Goal: Task Accomplishment & Management: Manage account settings

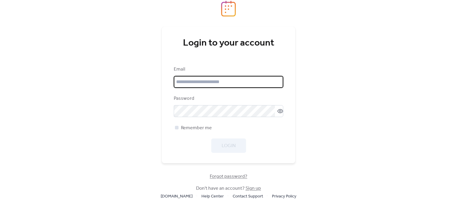
type input "**********"
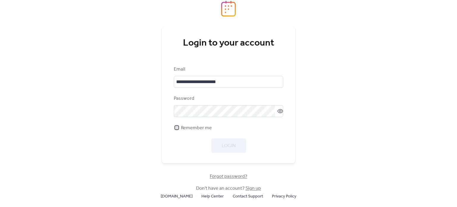
click at [182, 128] on span "Remember me" at bounding box center [196, 127] width 31 height 7
click at [227, 141] on button "Login" at bounding box center [228, 145] width 35 height 14
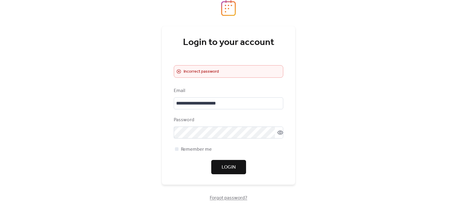
click at [140, 163] on div "**********" at bounding box center [228, 103] width 457 height 207
click at [237, 163] on button "Login" at bounding box center [228, 167] width 35 height 14
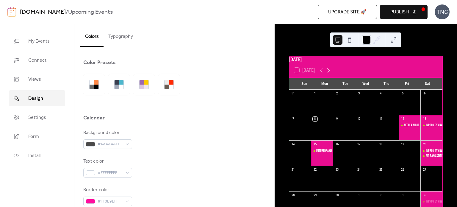
click at [329, 74] on icon at bounding box center [328, 70] width 7 height 7
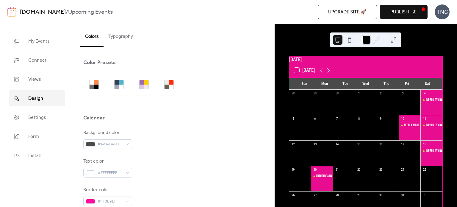
click at [329, 74] on icon at bounding box center [328, 70] width 7 height 7
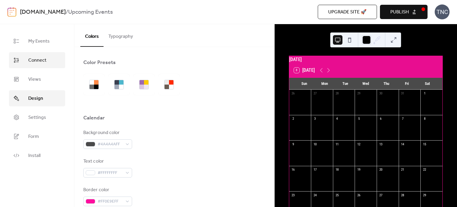
click at [32, 54] on link "Connect" at bounding box center [37, 60] width 56 height 16
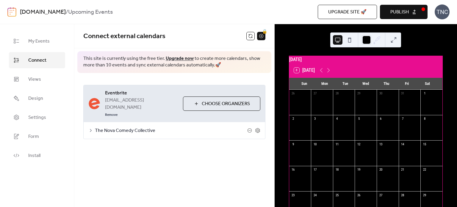
click at [89, 128] on icon at bounding box center [90, 130] width 5 height 5
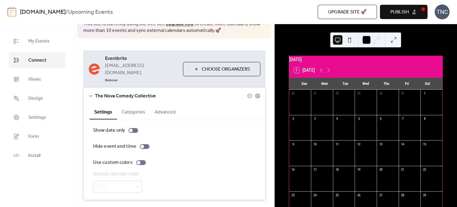
scroll to position [37, 0]
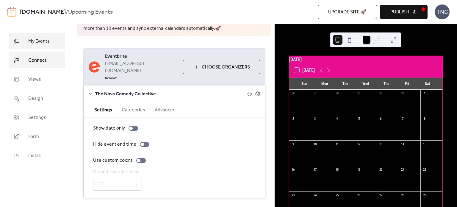
click at [35, 41] on span "My Events" at bounding box center [38, 41] width 21 height 7
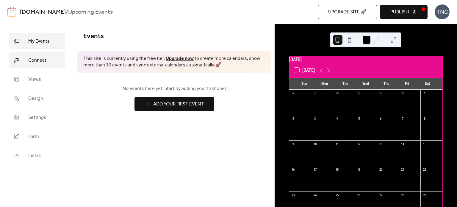
click at [40, 62] on span "Connect" at bounding box center [37, 60] width 18 height 7
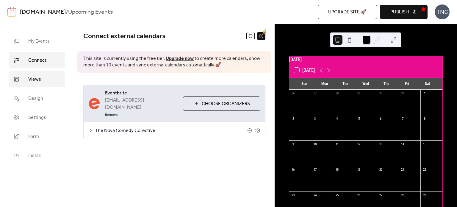
click at [42, 76] on link "Views" at bounding box center [37, 79] width 56 height 16
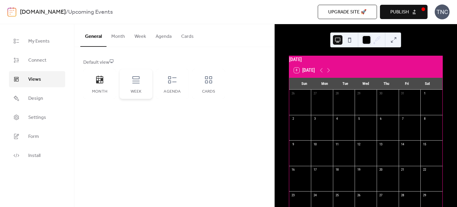
click at [138, 90] on div "Week" at bounding box center [135, 91] width 21 height 5
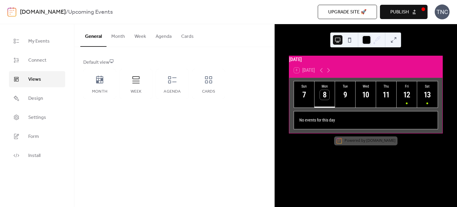
click at [411, 100] on button "Fri 12" at bounding box center [406, 94] width 21 height 26
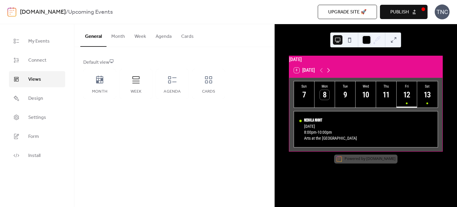
click at [329, 74] on icon at bounding box center [328, 70] width 7 height 7
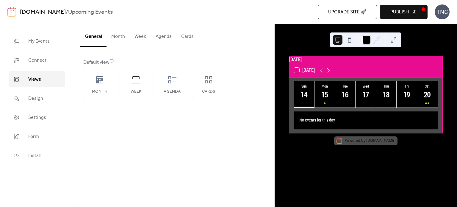
click at [329, 74] on icon at bounding box center [328, 70] width 7 height 7
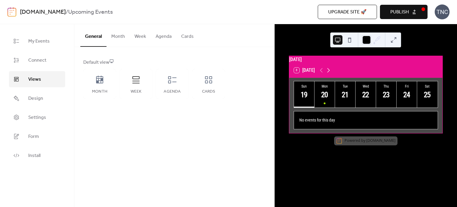
click at [329, 74] on icon at bounding box center [328, 70] width 7 height 7
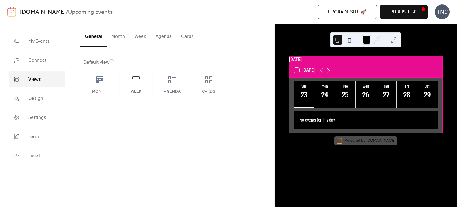
click at [329, 74] on icon at bounding box center [328, 70] width 7 height 7
click at [101, 89] on div "Month" at bounding box center [99, 84] width 33 height 30
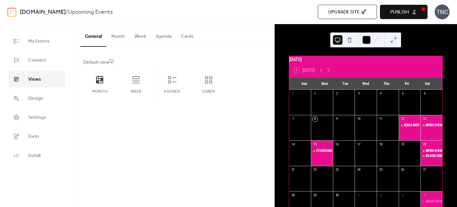
click at [112, 35] on button "Month" at bounding box center [117, 35] width 23 height 22
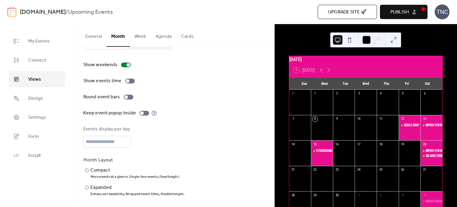
scroll to position [21, 0]
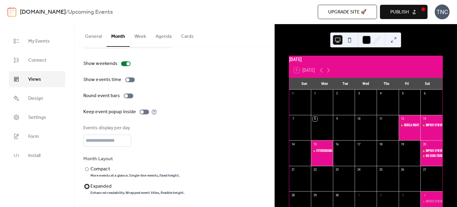
click at [87, 187] on div at bounding box center [87, 186] width 4 height 4
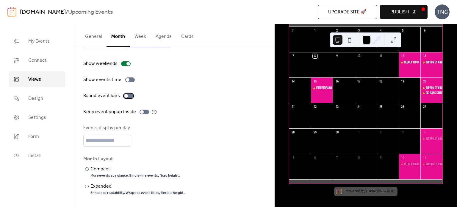
click at [128, 95] on div at bounding box center [129, 95] width 10 height 5
click at [157, 100] on div "Show weekends Show events time Round event bars Keep event popup inside Events …" at bounding box center [174, 127] width 182 height 135
click at [126, 95] on div at bounding box center [129, 95] width 10 height 5
click at [192, 116] on div "Show weekends Show events time Round event bars Keep event popup inside Events …" at bounding box center [174, 127] width 182 height 135
click at [138, 37] on button "Week" at bounding box center [140, 35] width 21 height 22
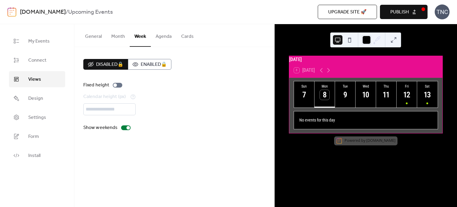
click at [99, 38] on button "General" at bounding box center [93, 35] width 26 height 22
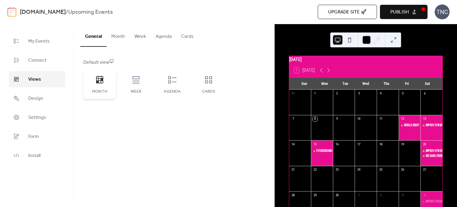
click at [95, 81] on icon at bounding box center [100, 80] width 10 height 10
click at [121, 34] on button "Month" at bounding box center [117, 35] width 23 height 22
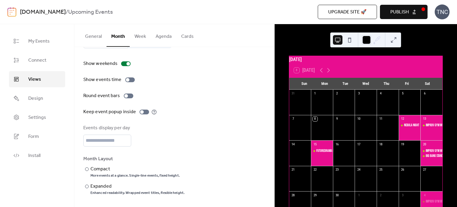
scroll to position [21, 0]
click at [323, 153] on div "FutureDrama Live!" at bounding box center [327, 150] width 22 height 5
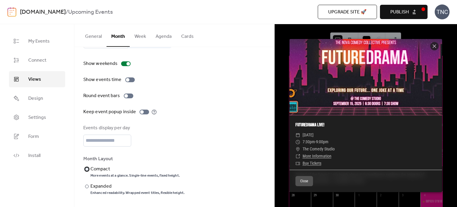
click at [101, 173] on div "More events at a glance. Single-line events, fixed height." at bounding box center [134, 175] width 89 height 5
click at [434, 45] on icon at bounding box center [434, 46] width 7 height 7
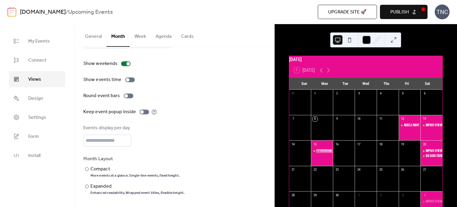
click at [324, 153] on div "FutureDrama Live!" at bounding box center [327, 150] width 22 height 5
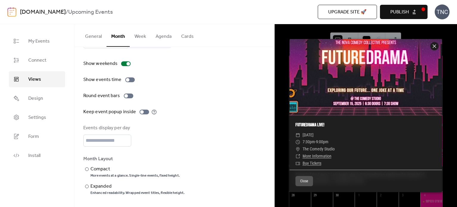
click at [434, 47] on icon at bounding box center [434, 46] width 7 height 7
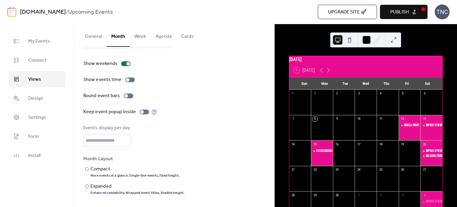
click at [164, 37] on button "Agenda" at bounding box center [164, 35] width 26 height 22
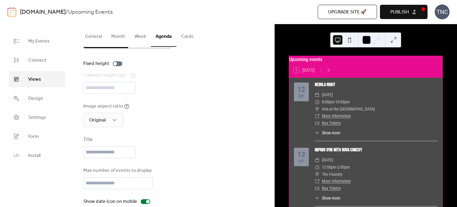
click at [193, 37] on button "Cards" at bounding box center [187, 35] width 22 height 22
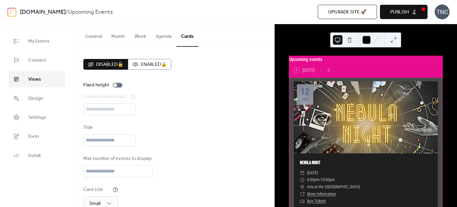
click at [117, 39] on button "Month" at bounding box center [117, 35] width 23 height 22
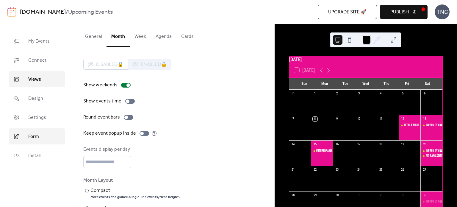
click at [40, 134] on link "Form" at bounding box center [37, 136] width 56 height 16
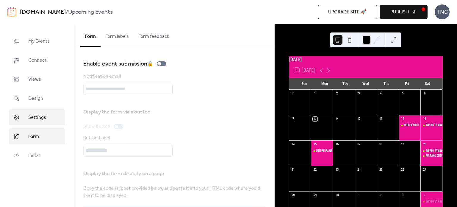
click at [42, 115] on span "Settings" at bounding box center [37, 117] width 18 height 7
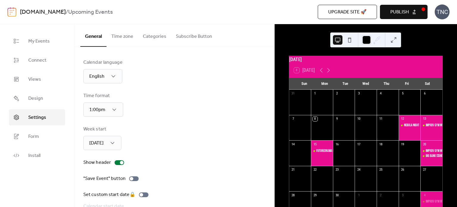
click at [414, 12] on button "Publish" at bounding box center [404, 12] width 48 height 14
click at [121, 38] on button "Time zone" at bounding box center [122, 35] width 32 height 22
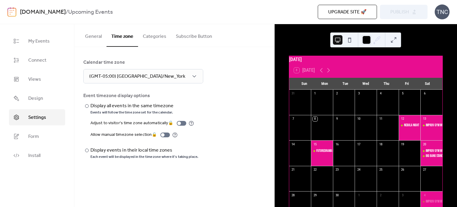
click at [92, 38] on button "General" at bounding box center [93, 35] width 26 height 22
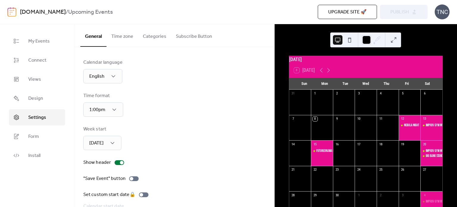
scroll to position [45, 0]
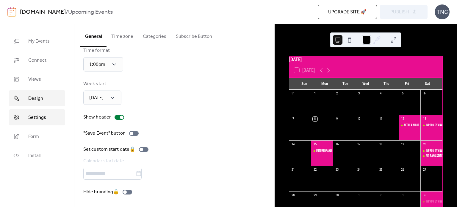
click at [36, 96] on span "Design" at bounding box center [35, 98] width 15 height 7
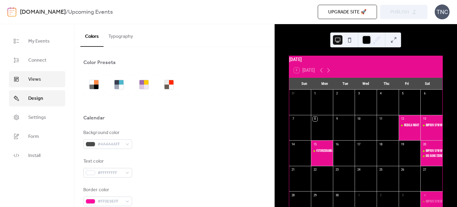
click at [40, 81] on span "Views" at bounding box center [34, 79] width 13 height 7
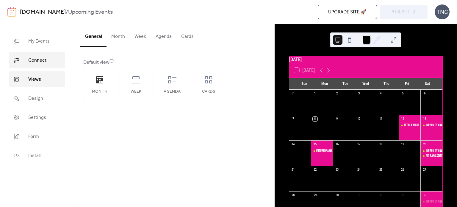
click at [29, 68] on link "Connect" at bounding box center [37, 60] width 56 height 16
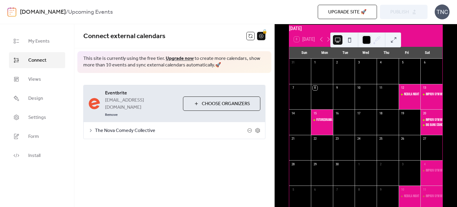
scroll to position [32, 0]
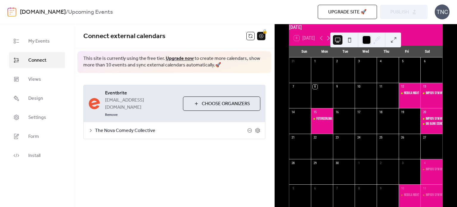
click at [326, 42] on icon at bounding box center [328, 37] width 7 height 7
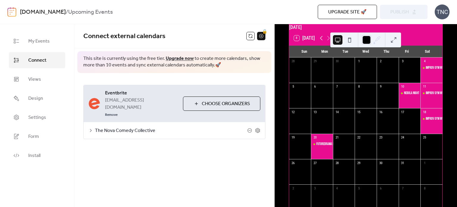
click at [318, 42] on icon at bounding box center [321, 37] width 7 height 7
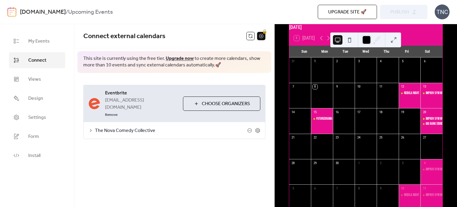
click at [177, 59] on link "Upgrade now" at bounding box center [180, 58] width 28 height 9
